Goal: Information Seeking & Learning: Learn about a topic

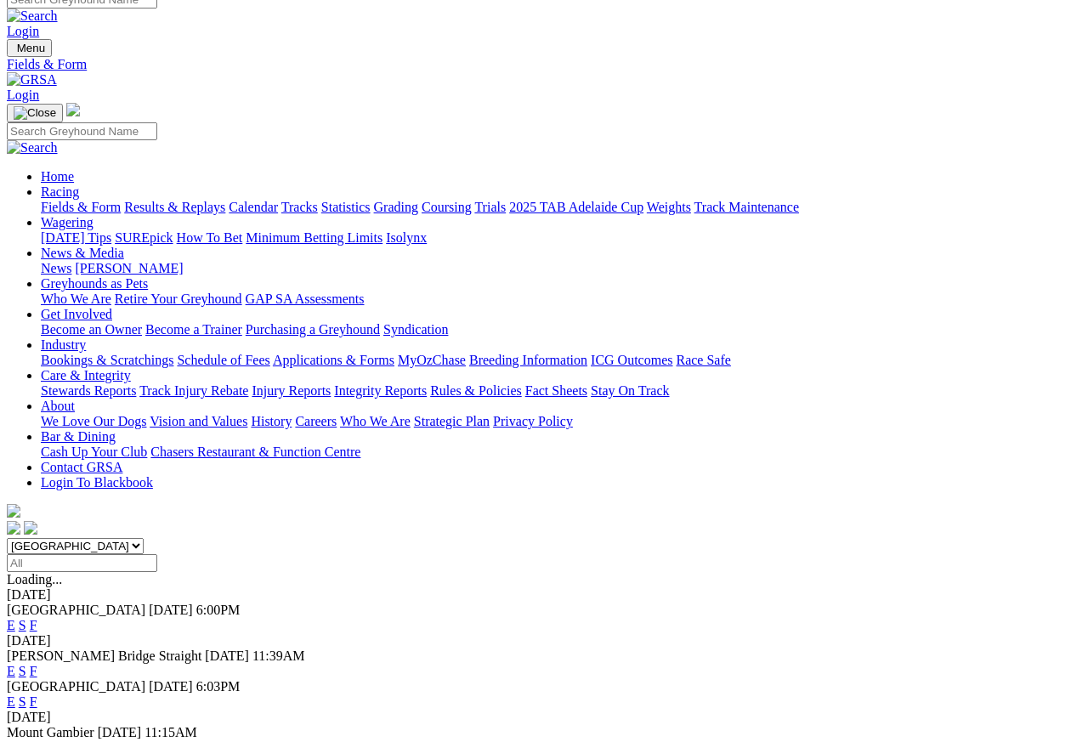
scroll to position [15, 0]
click at [37, 665] on link "F" at bounding box center [34, 672] width 8 height 14
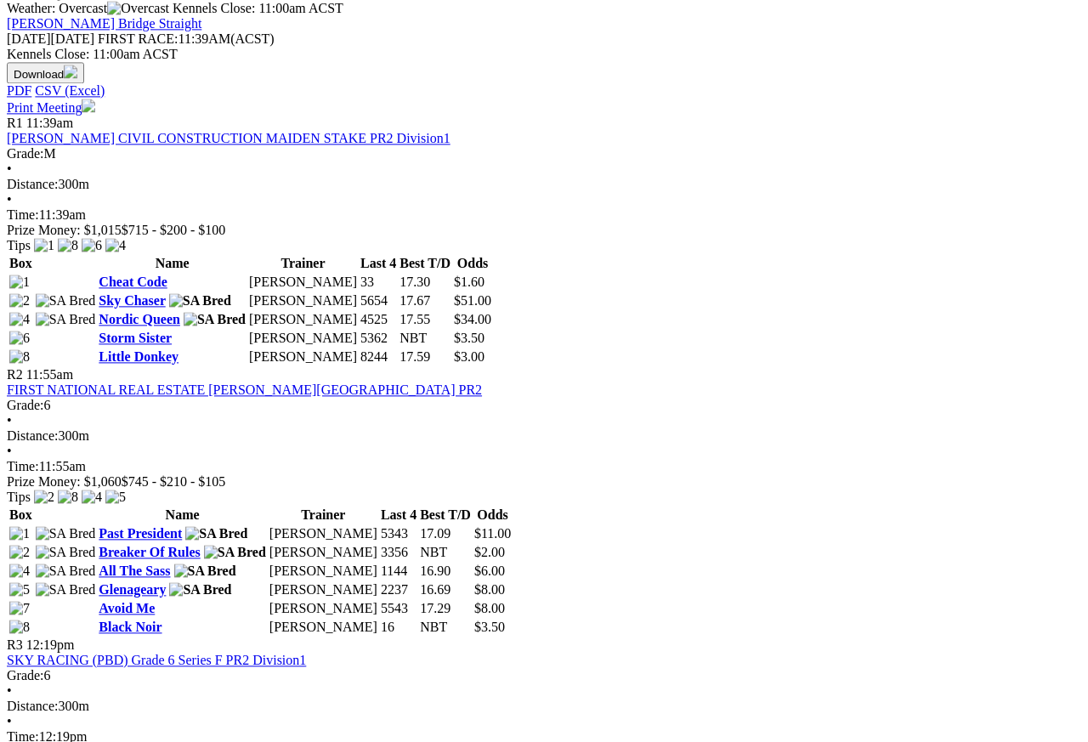
scroll to position [755, 0]
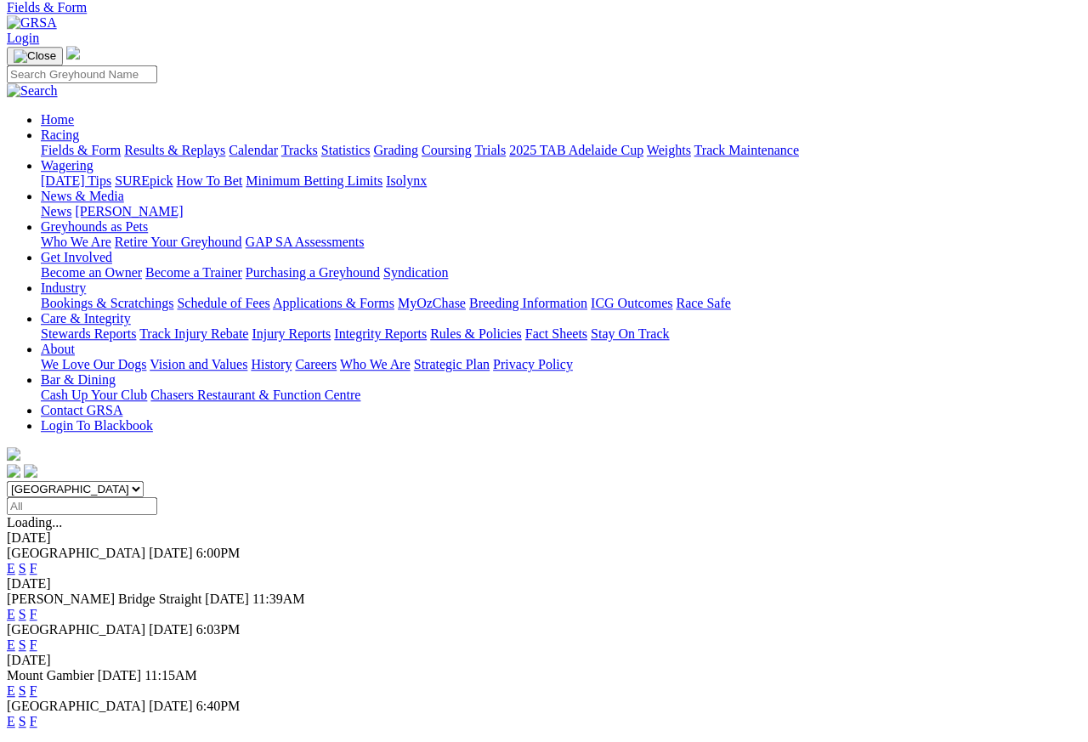
scroll to position [73, 0]
click at [37, 683] on link "F" at bounding box center [34, 690] width 8 height 14
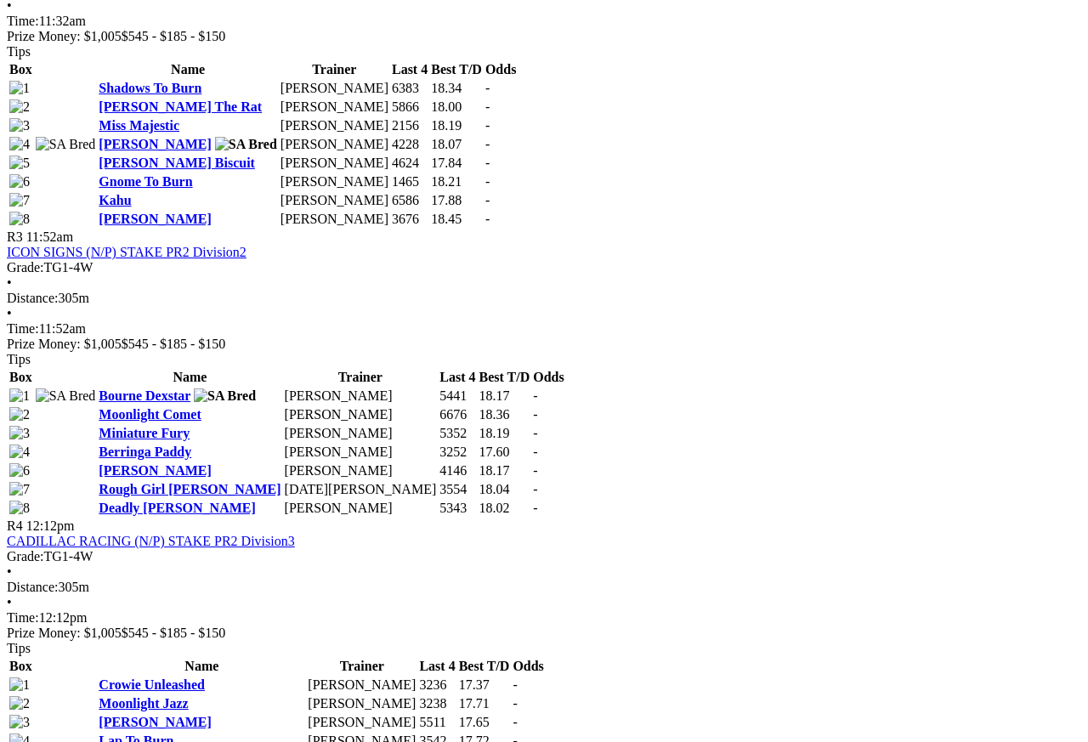
scroll to position [1280, 0]
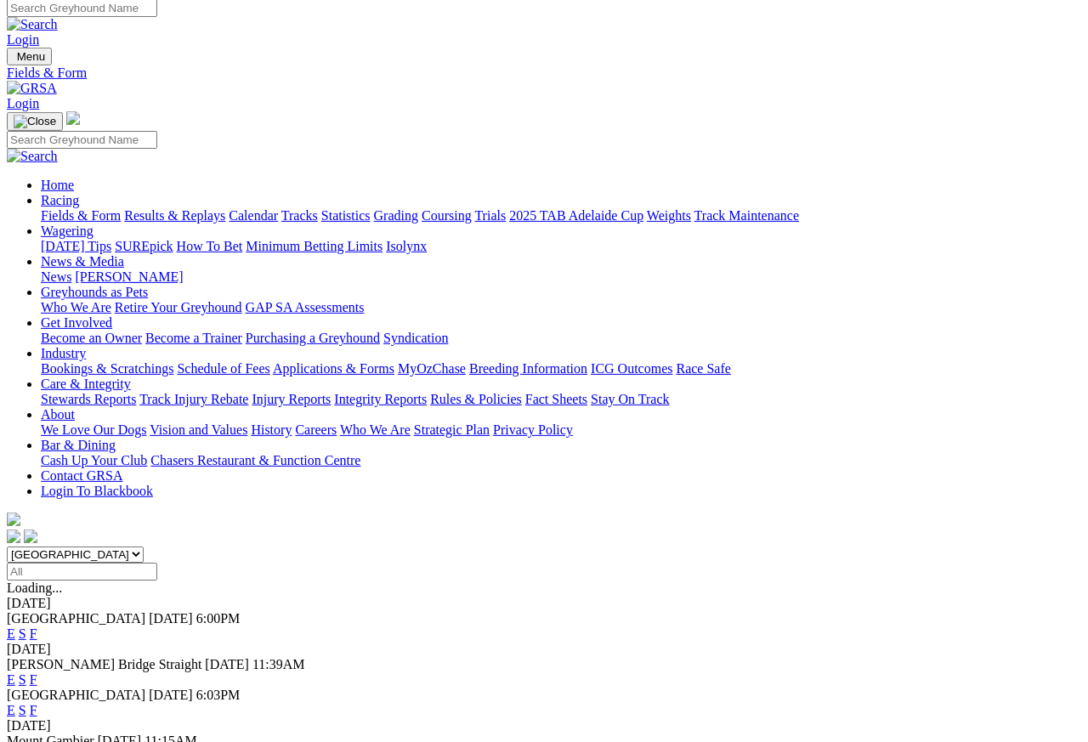
scroll to position [8, 0]
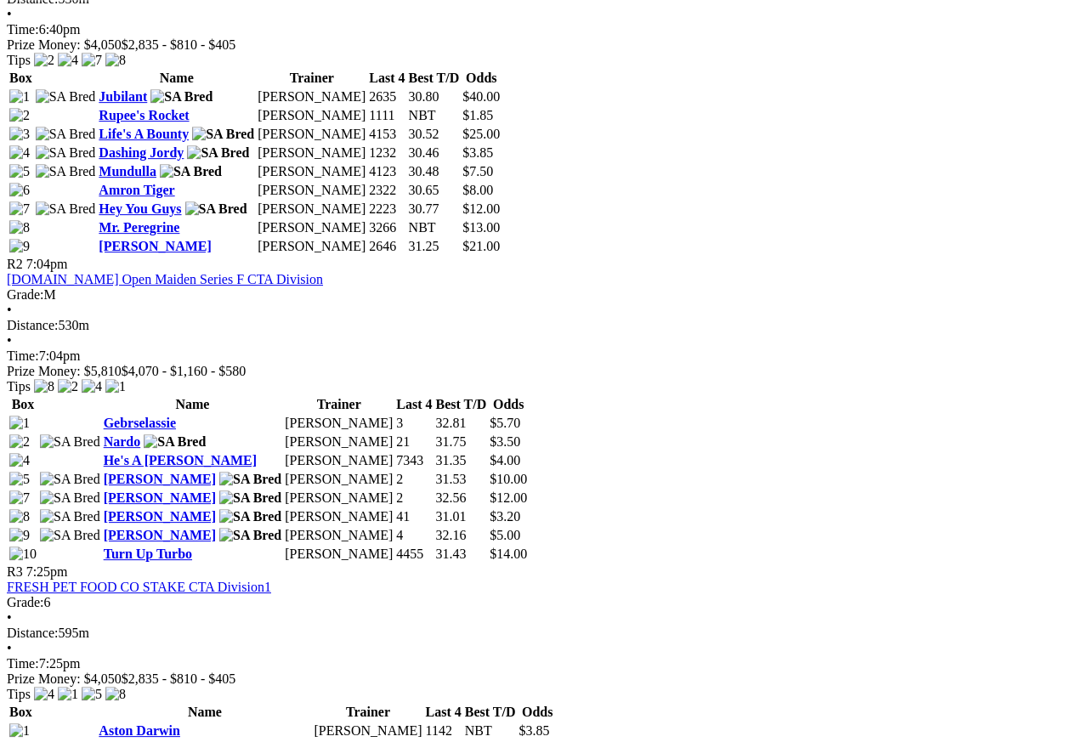
scroll to position [972, 0]
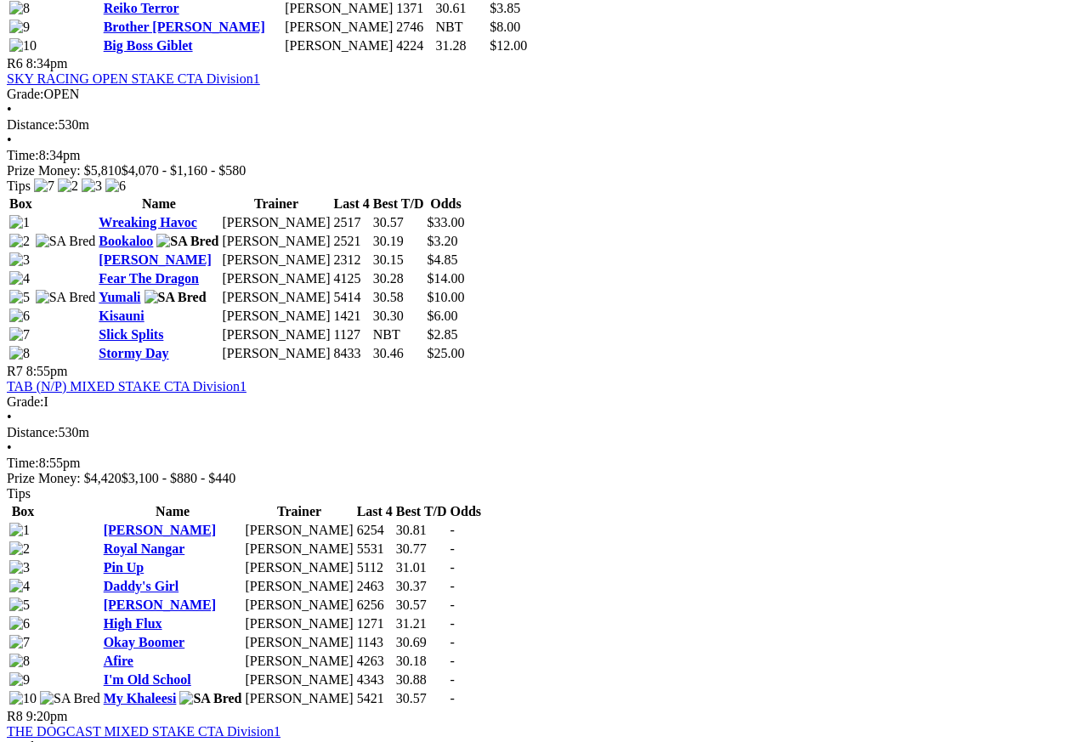
scroll to position [2385, 0]
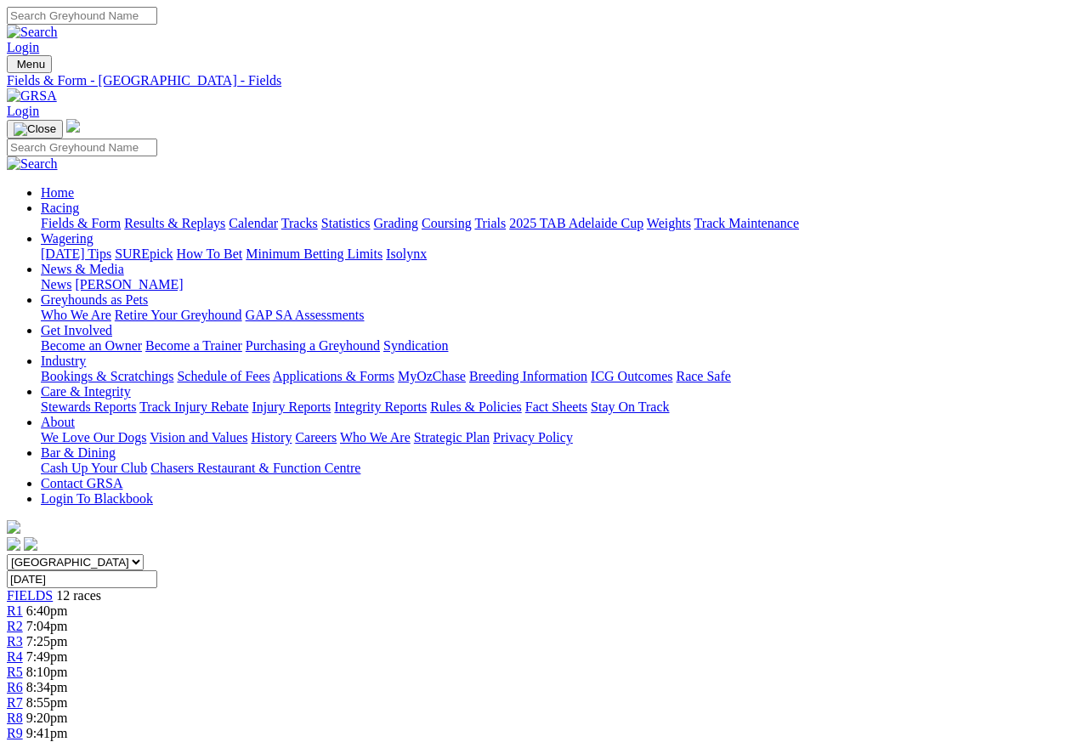
scroll to position [2771, 0]
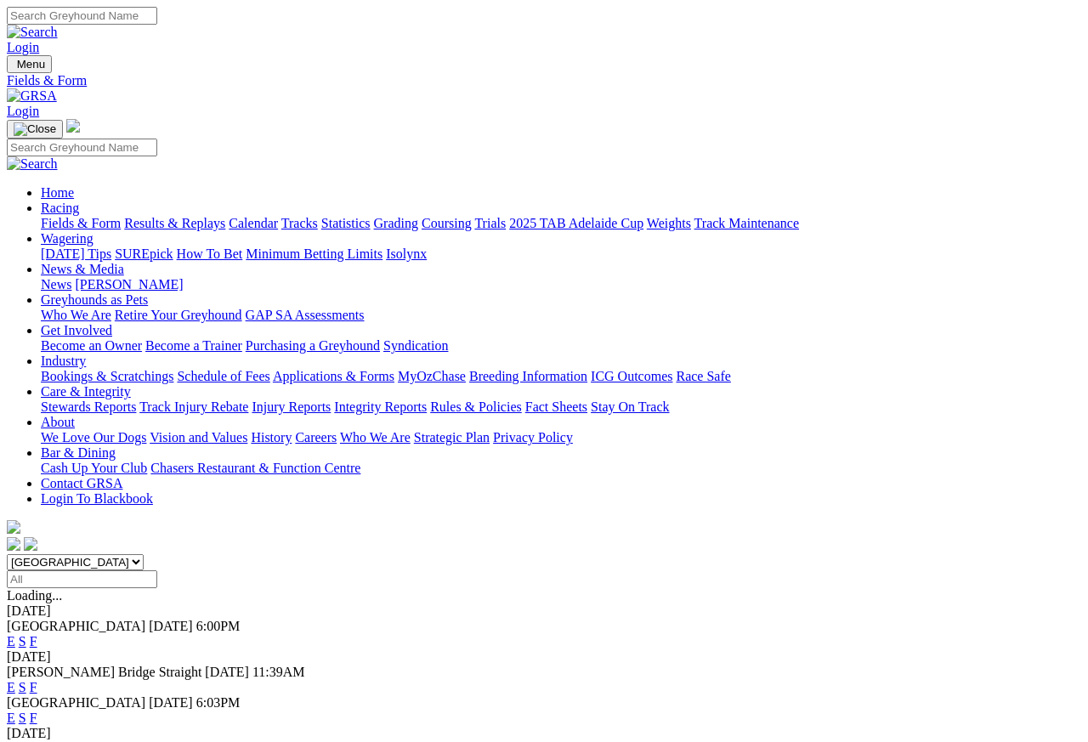
scroll to position [8, 0]
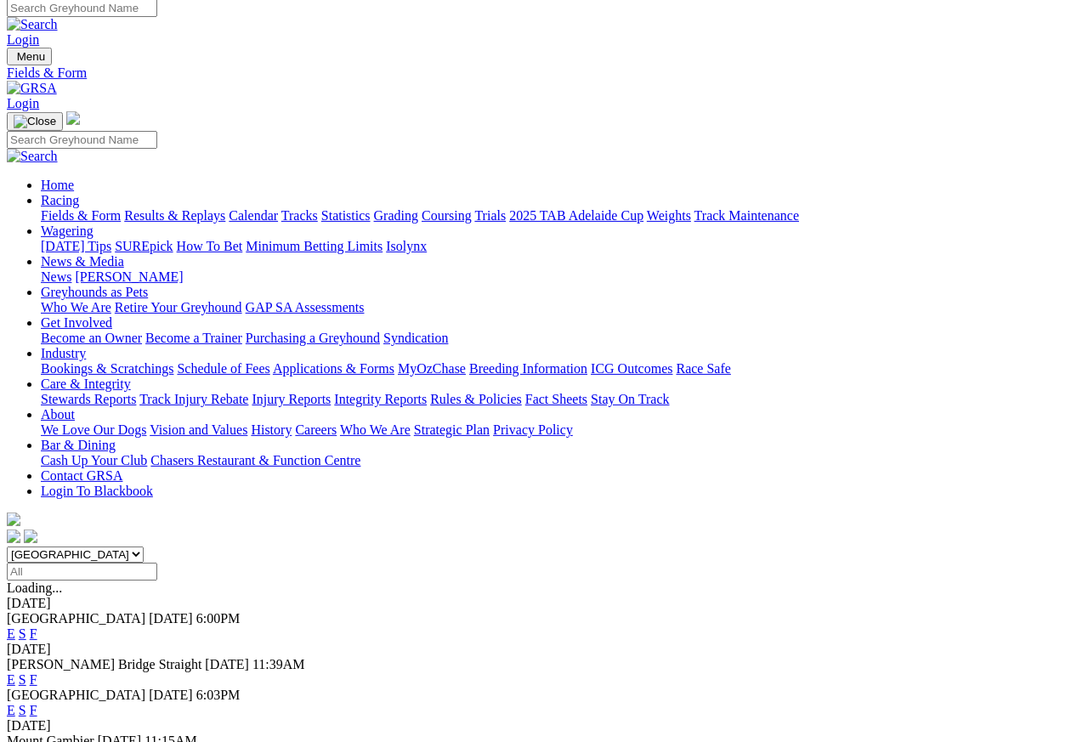
click at [131, 377] on link "Care & Integrity" at bounding box center [86, 384] width 90 height 14
click at [427, 392] on link "Integrity Reports" at bounding box center [380, 399] width 93 height 14
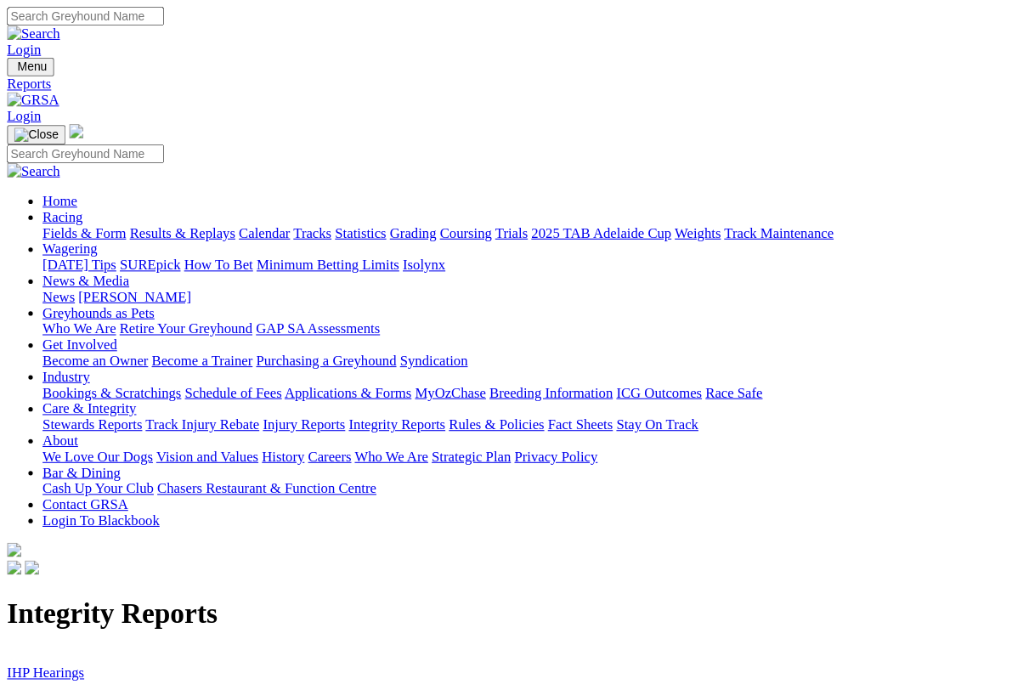
scroll to position [3, 0]
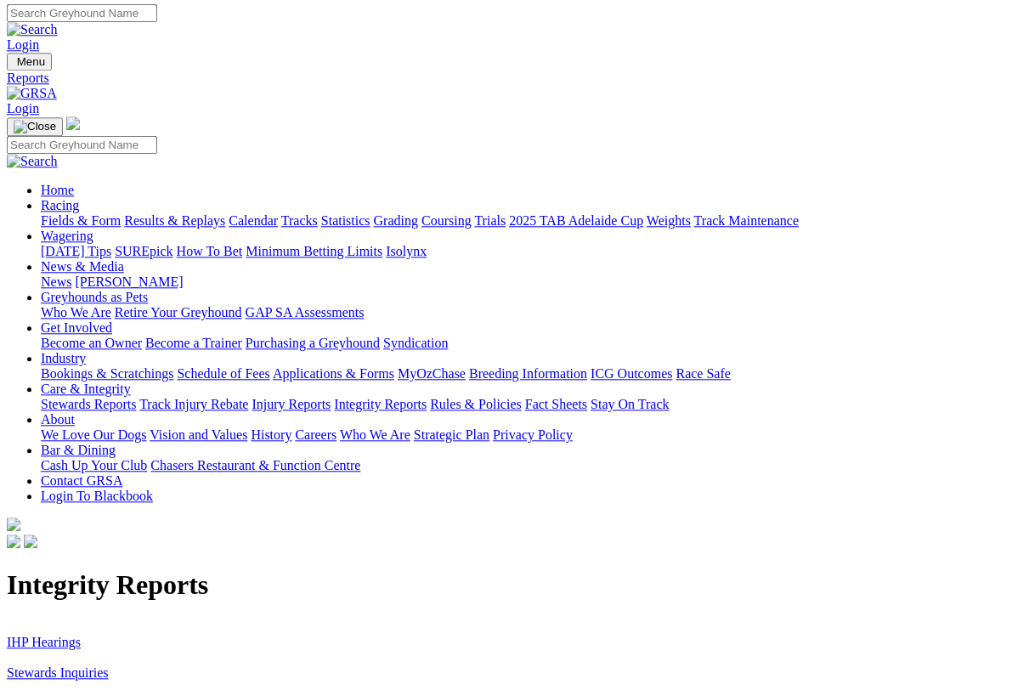
click at [73, 661] on link "Stewards Inquiries" at bounding box center [58, 673] width 102 height 14
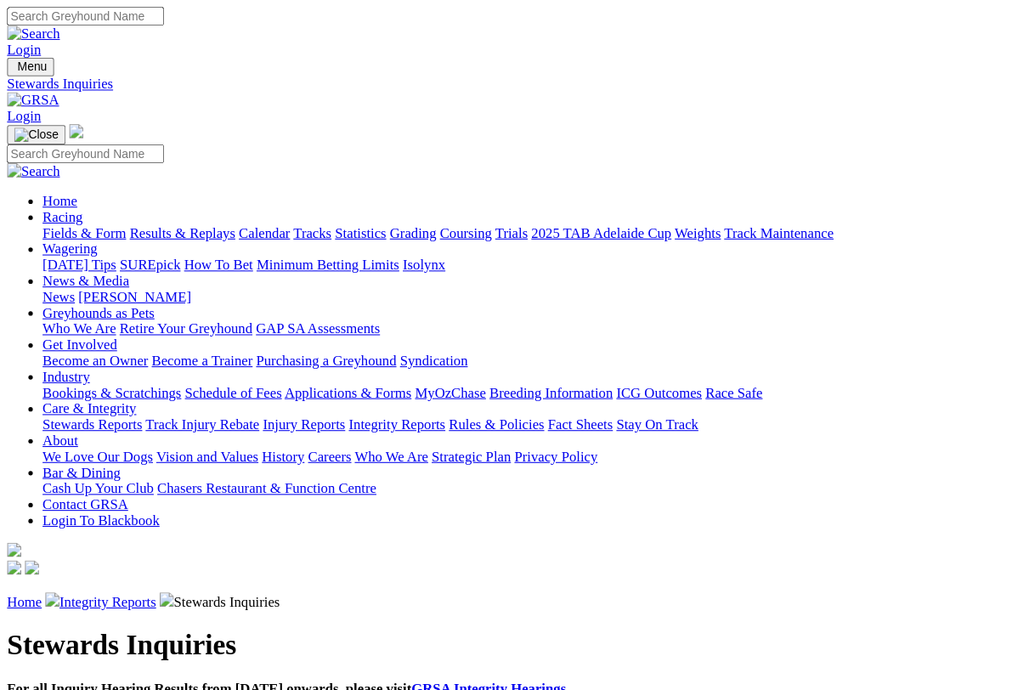
scroll to position [3, 0]
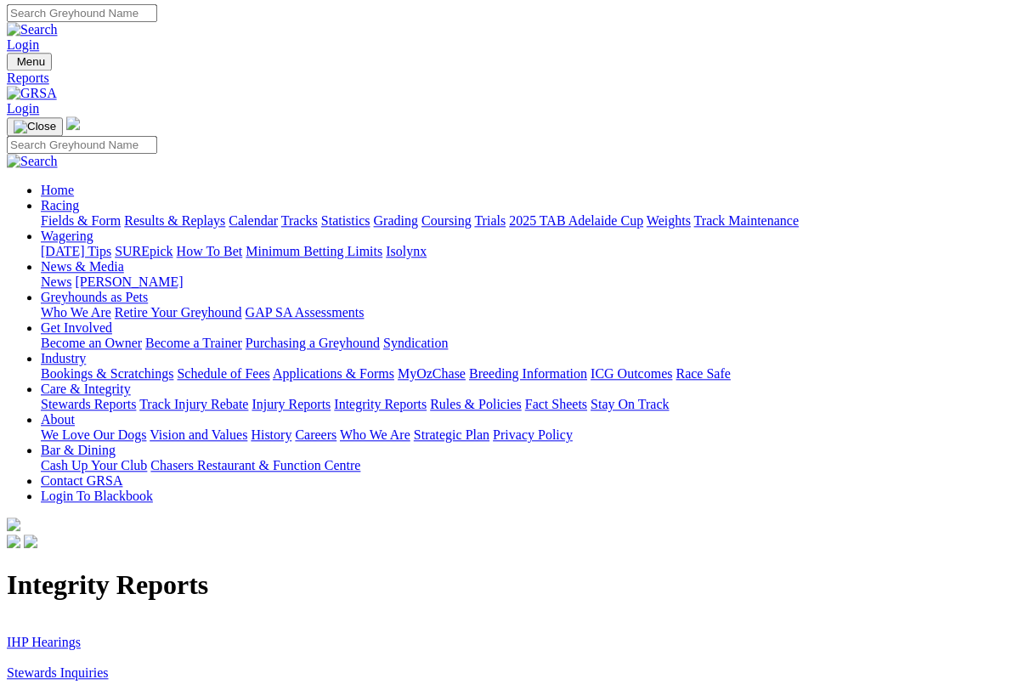
scroll to position [3, 0]
click at [55, 635] on link "IHP Hearings" at bounding box center [44, 642] width 74 height 14
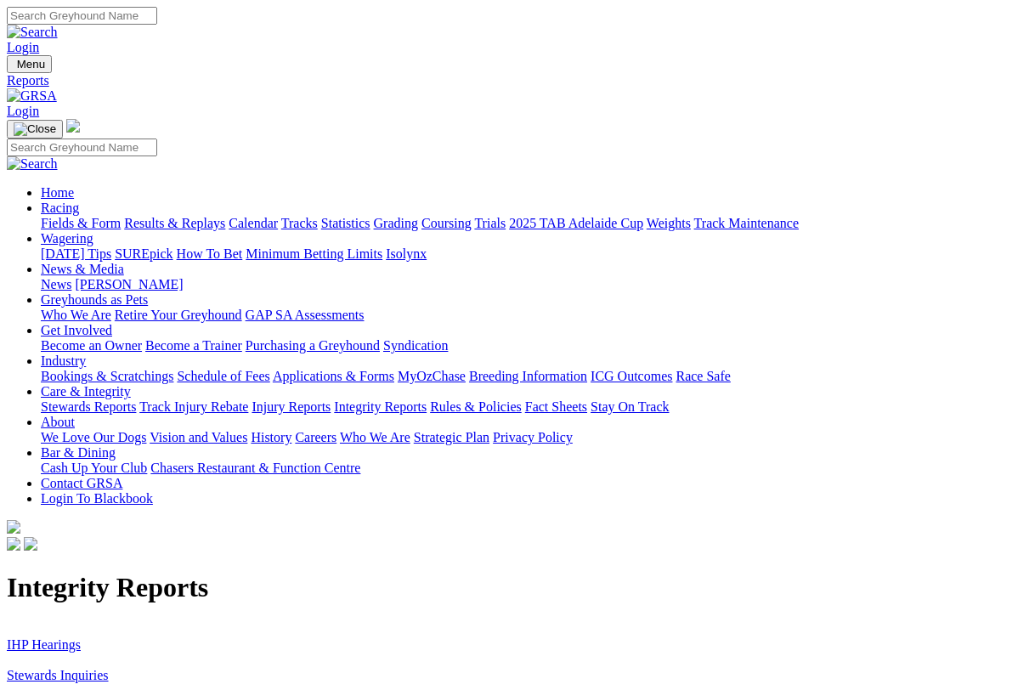
scroll to position [3, 0]
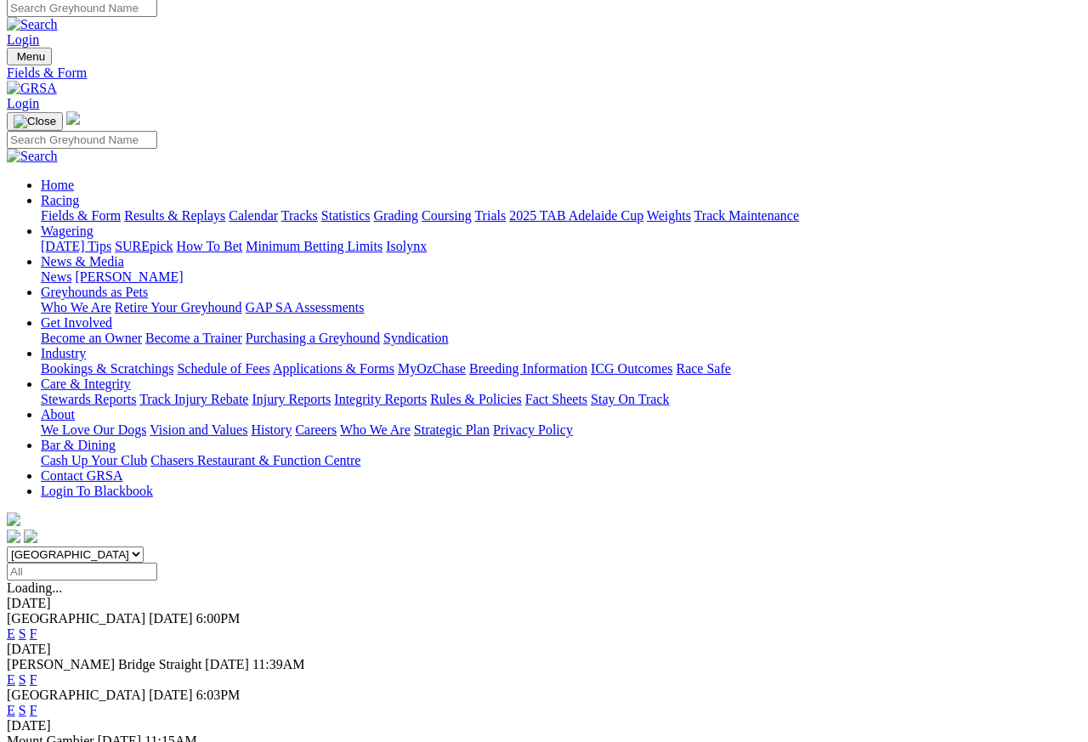
scroll to position [8, 0]
click at [209, 208] on link "Results & Replays" at bounding box center [174, 215] width 101 height 14
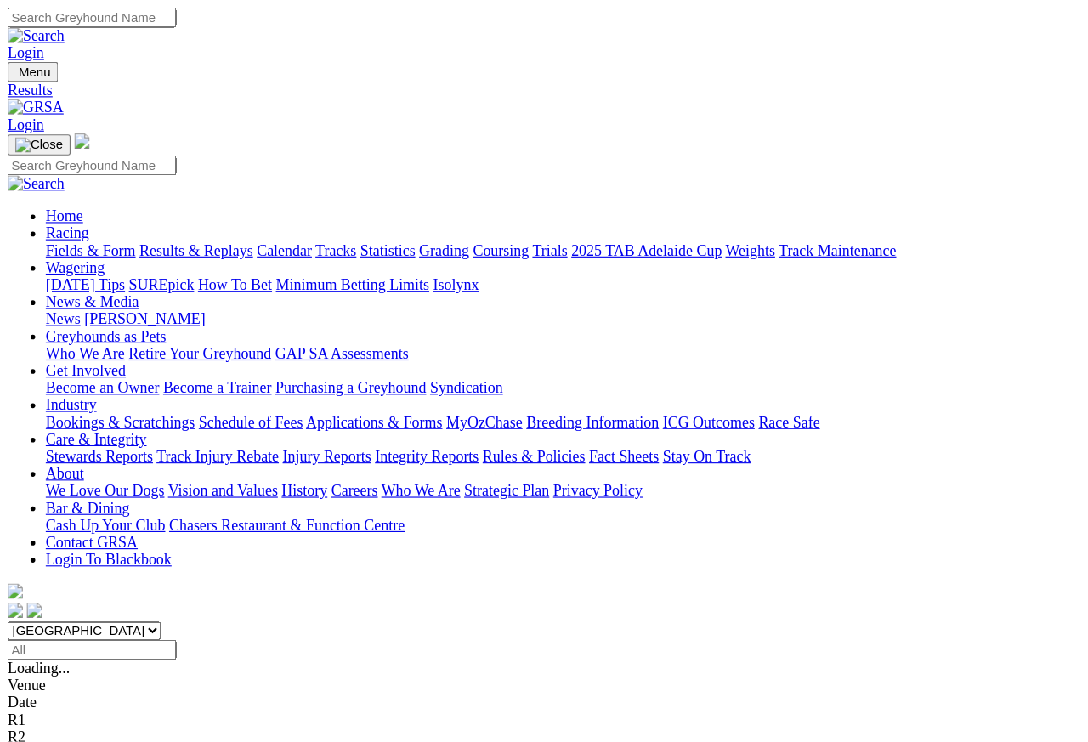
scroll to position [8, 0]
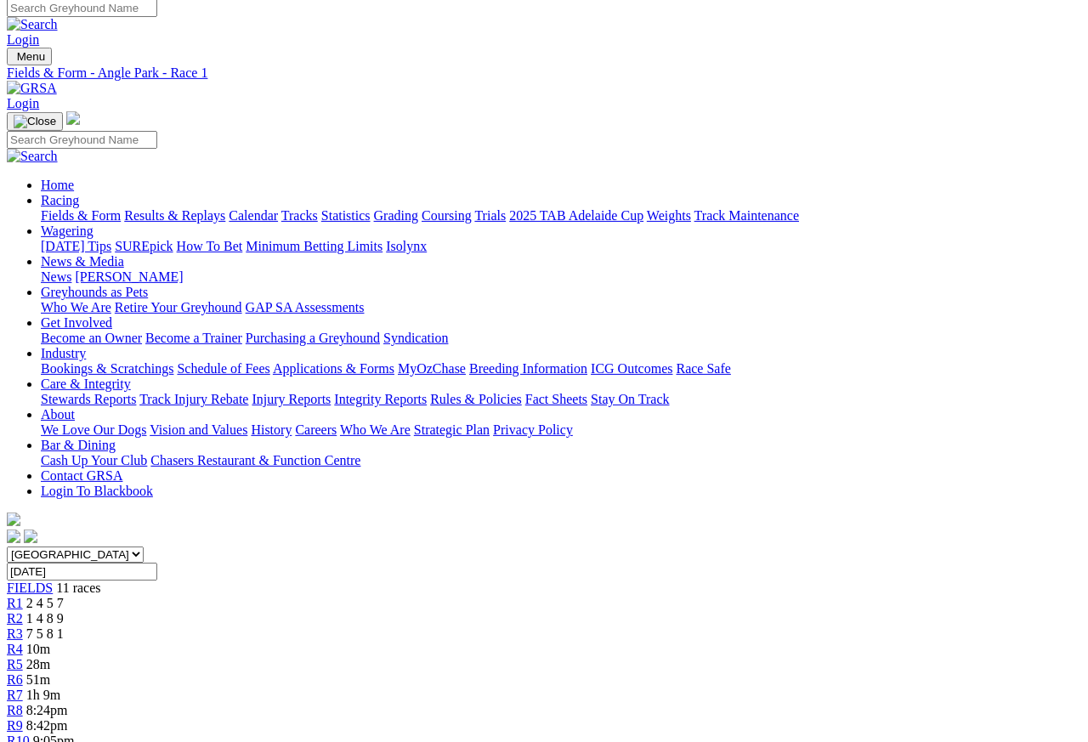
scroll to position [8, 0]
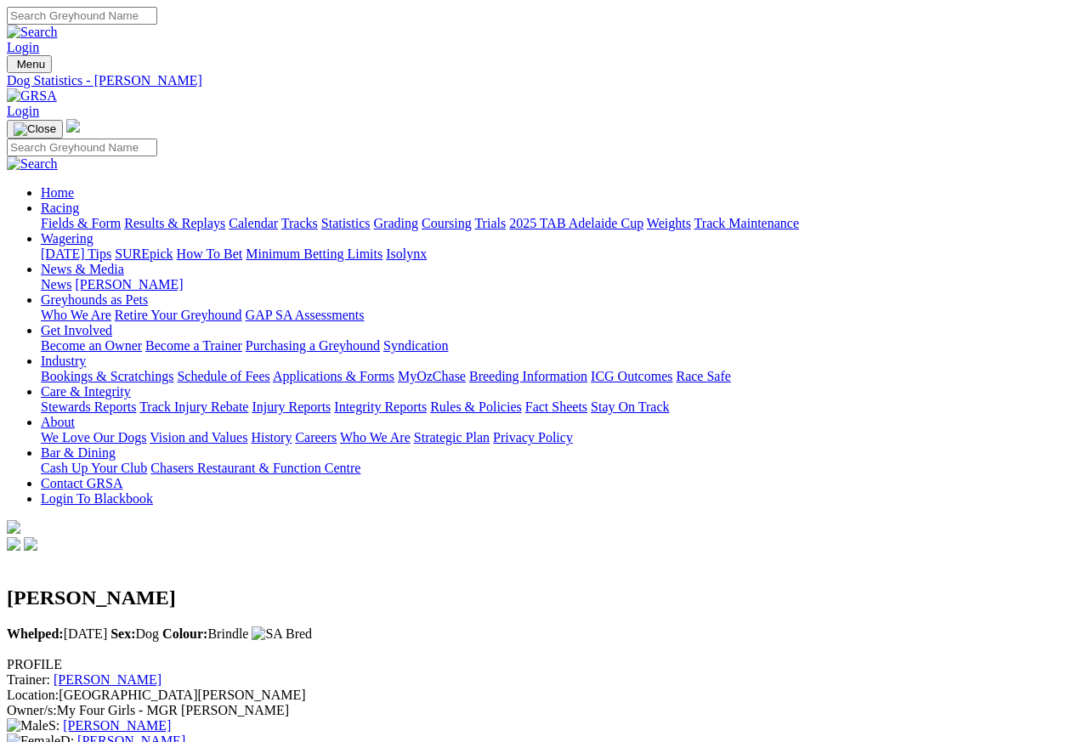
scroll to position [8, 0]
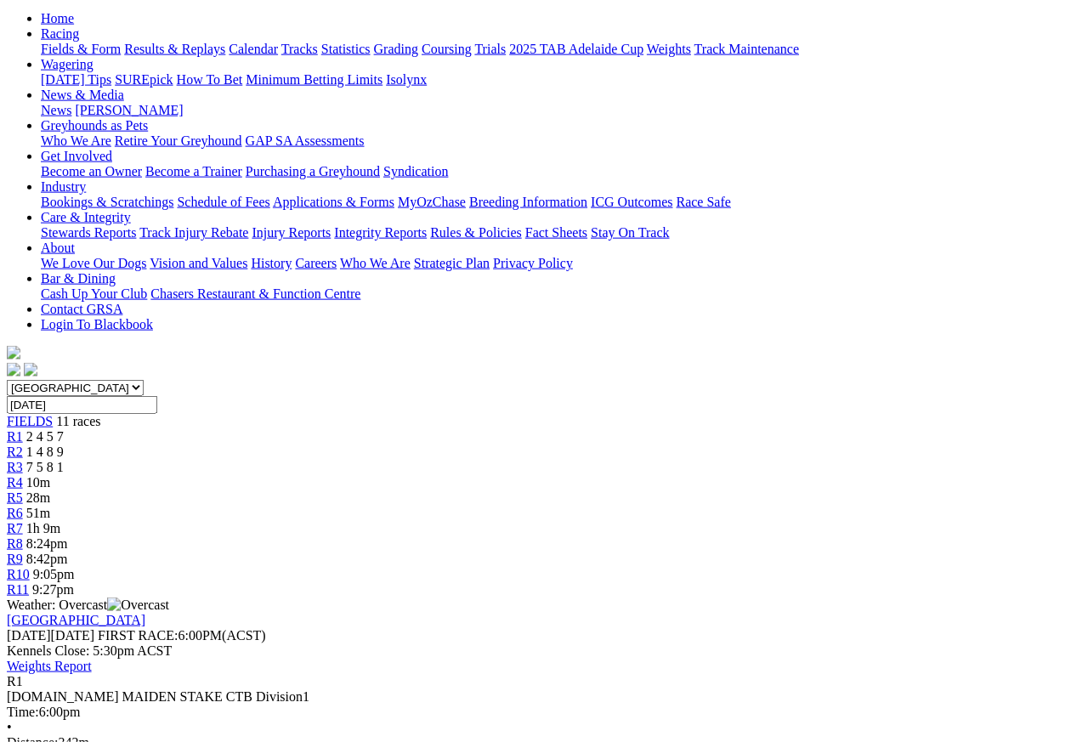
scroll to position [177, 0]
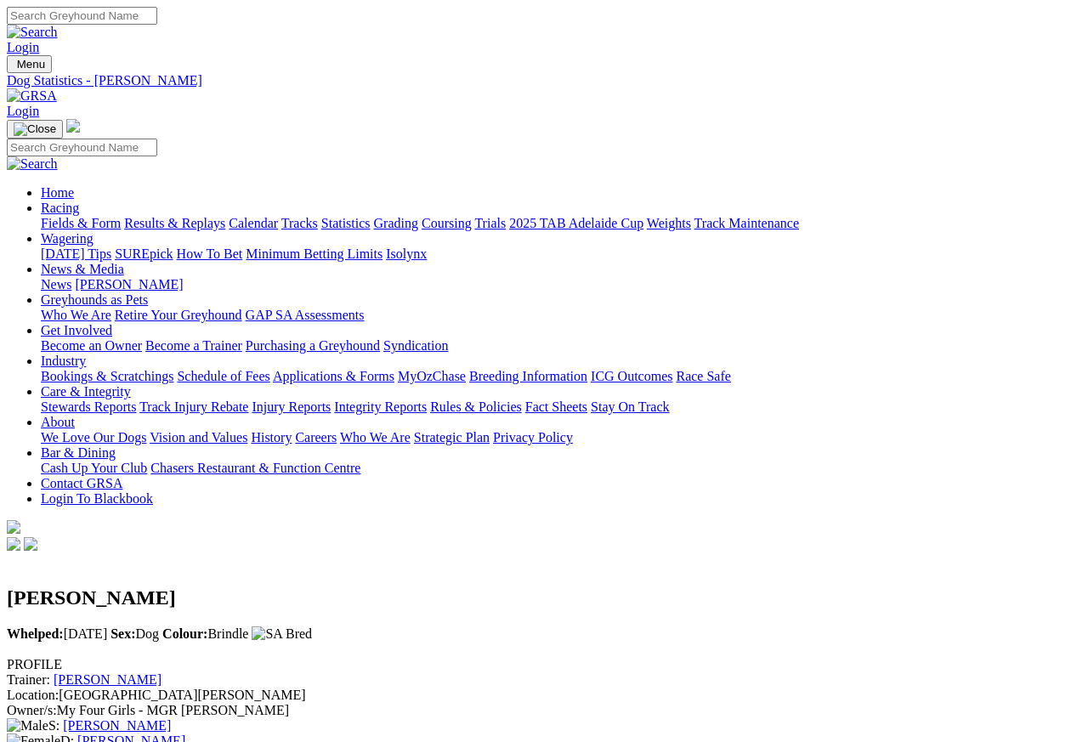
scroll to position [8, 0]
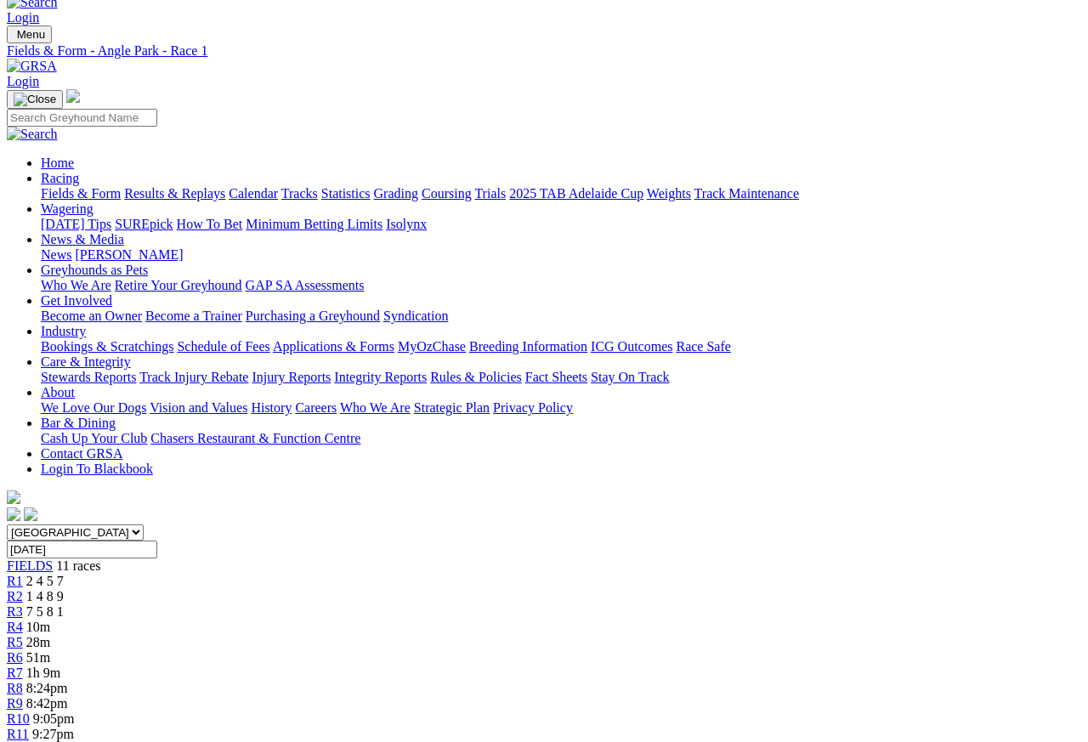
scroll to position [11, 0]
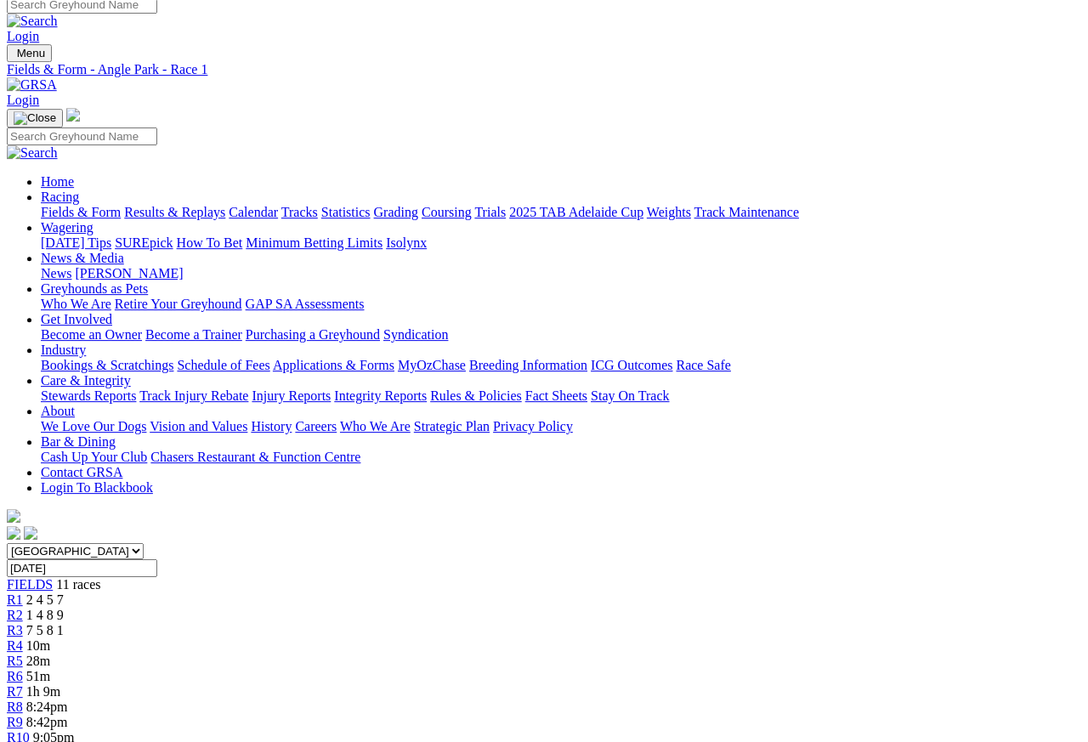
click at [23, 608] on span "R2" at bounding box center [15, 615] width 16 height 14
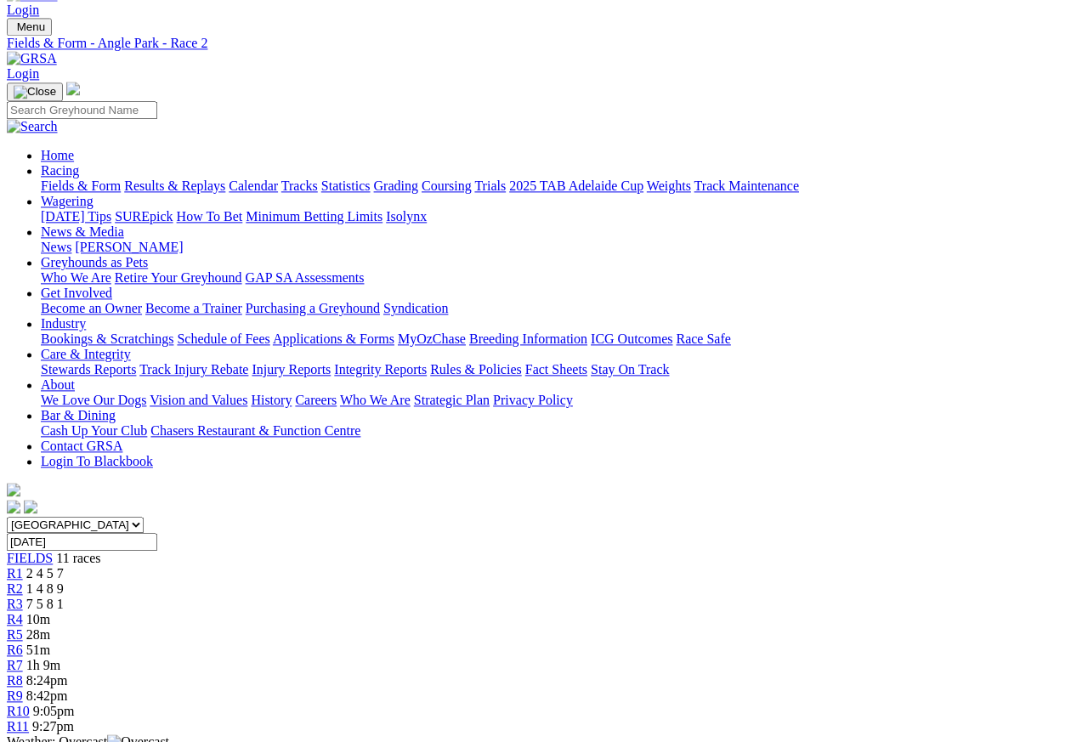
scroll to position [34, 0]
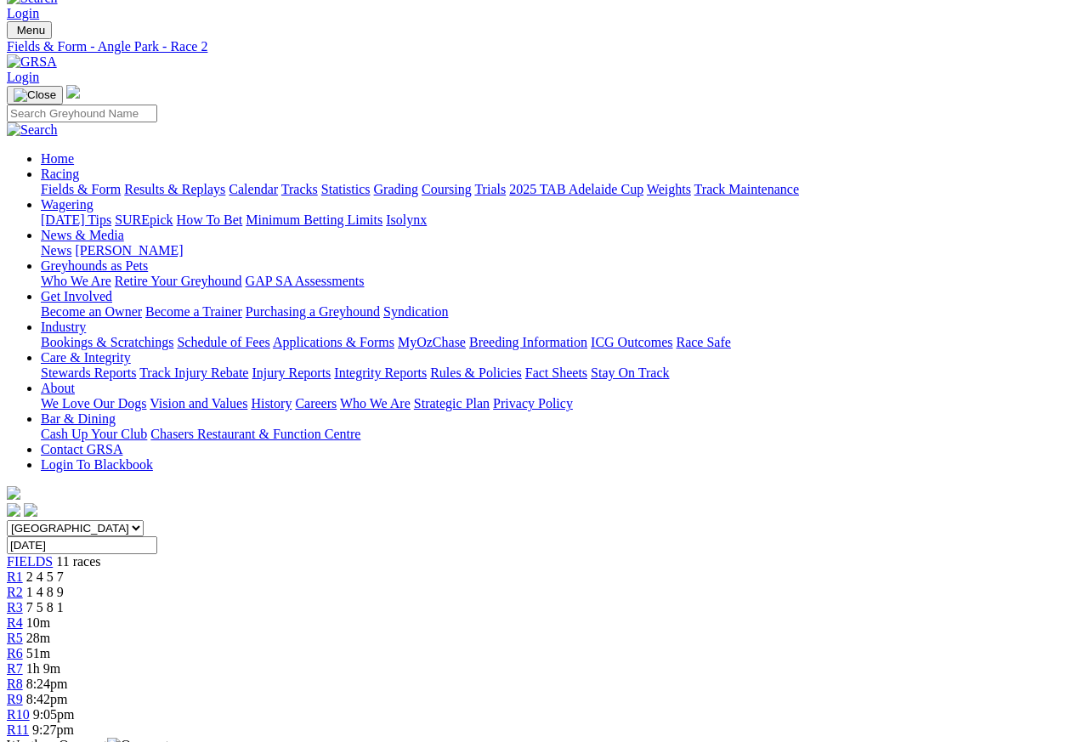
click at [23, 600] on span "R3" at bounding box center [15, 607] width 16 height 14
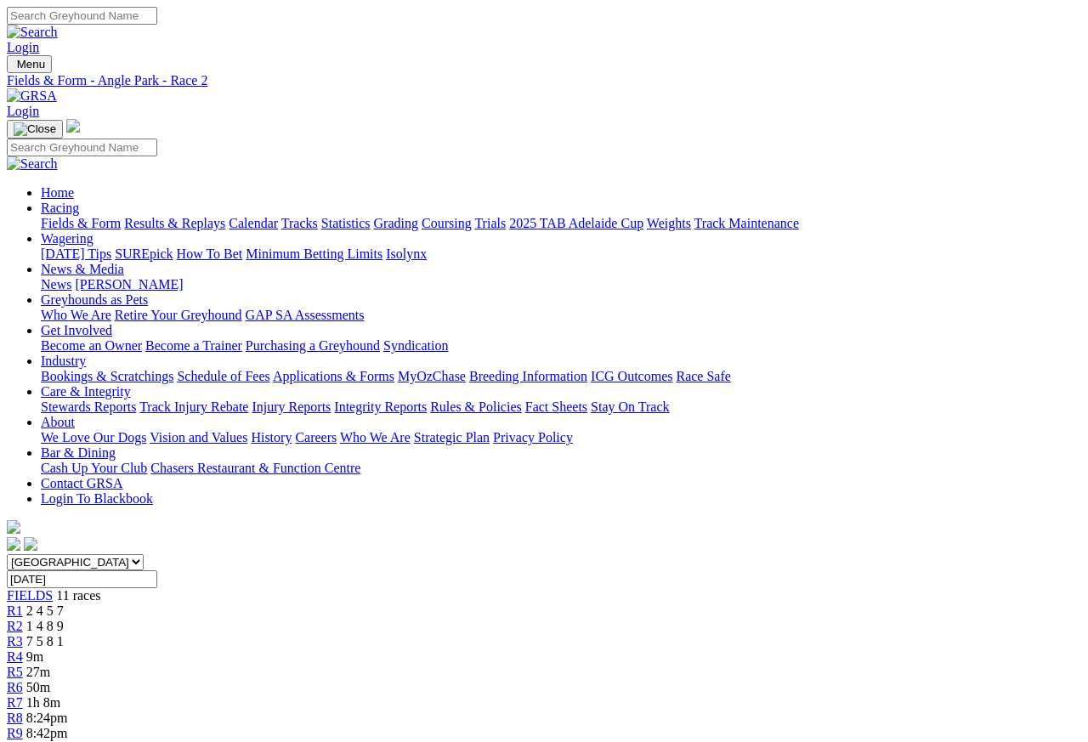
scroll to position [8, 0]
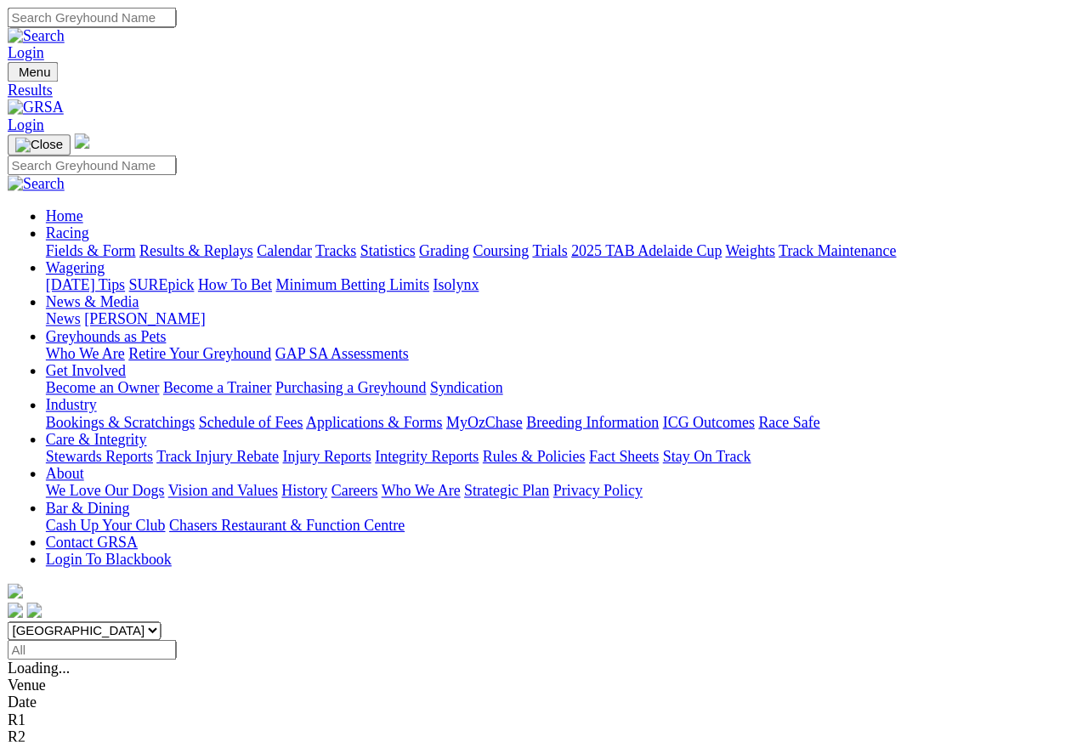
scroll to position [8, 0]
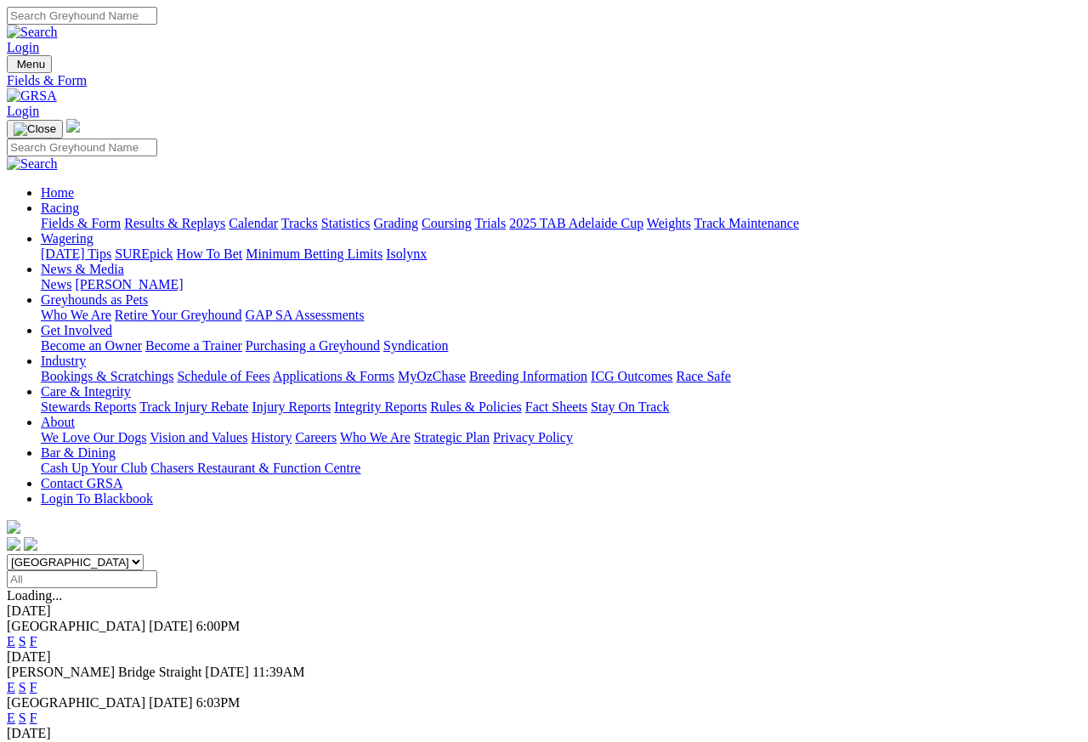
scroll to position [8, 0]
